Goal: Ask a question

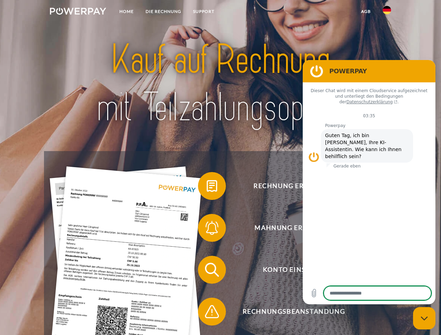
click at [78, 12] on img at bounding box center [78, 11] width 56 height 7
click at [387, 12] on img at bounding box center [387, 10] width 8 height 8
click at [365, 12] on link "agb" at bounding box center [366, 11] width 22 height 13
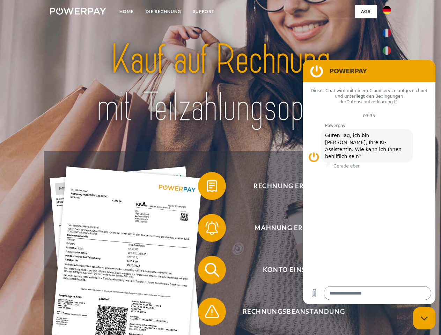
click at [207, 187] on span at bounding box center [201, 186] width 35 height 35
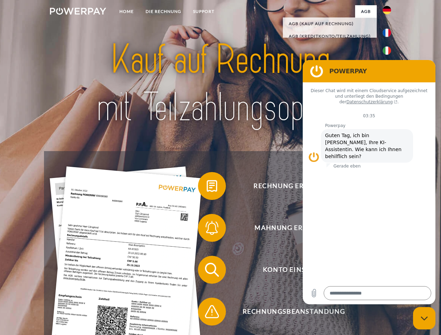
click at [207, 229] on span at bounding box center [201, 227] width 35 height 35
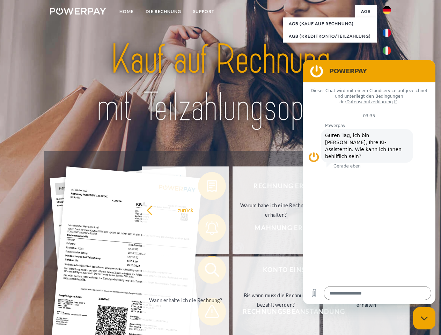
click at [232, 271] on link "Bis wann muss die Rechnung bezahlt werden?" at bounding box center [275, 300] width 87 height 87
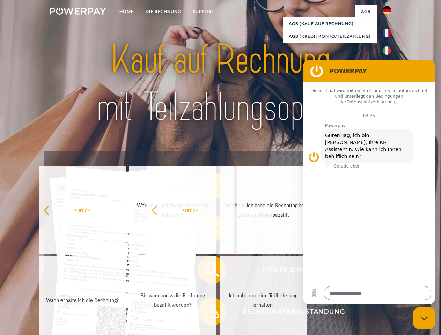
click at [207, 313] on span at bounding box center [201, 311] width 35 height 35
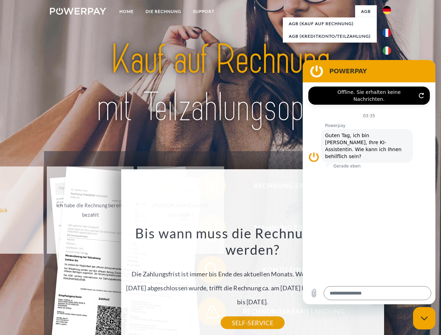
click at [424, 318] on icon "Messaging-Fenster schließen" at bounding box center [424, 318] width 7 height 5
type textarea "*"
